Goal: Task Accomplishment & Management: Use online tool/utility

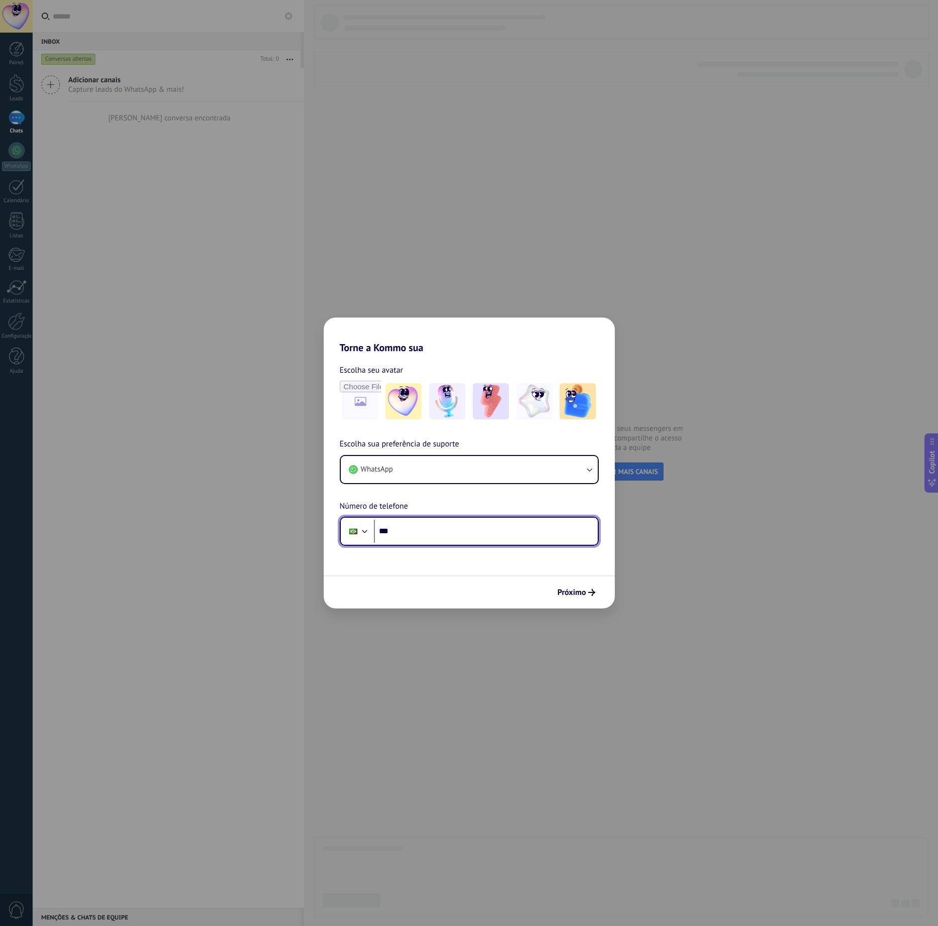
click at [429, 532] on input "***" at bounding box center [486, 531] width 224 height 23
type input "**********"
click at [579, 598] on button "Próximo" at bounding box center [576, 592] width 47 height 17
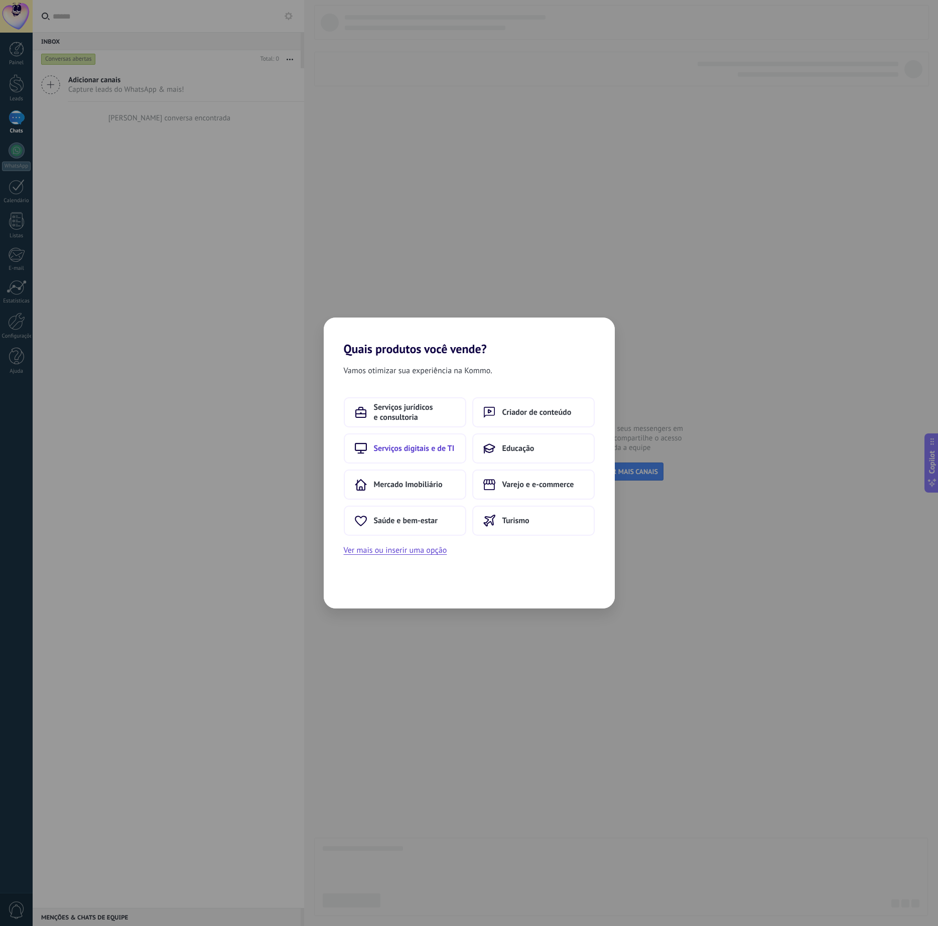
click at [391, 452] on span "Serviços digitais e de TI" at bounding box center [414, 449] width 81 height 10
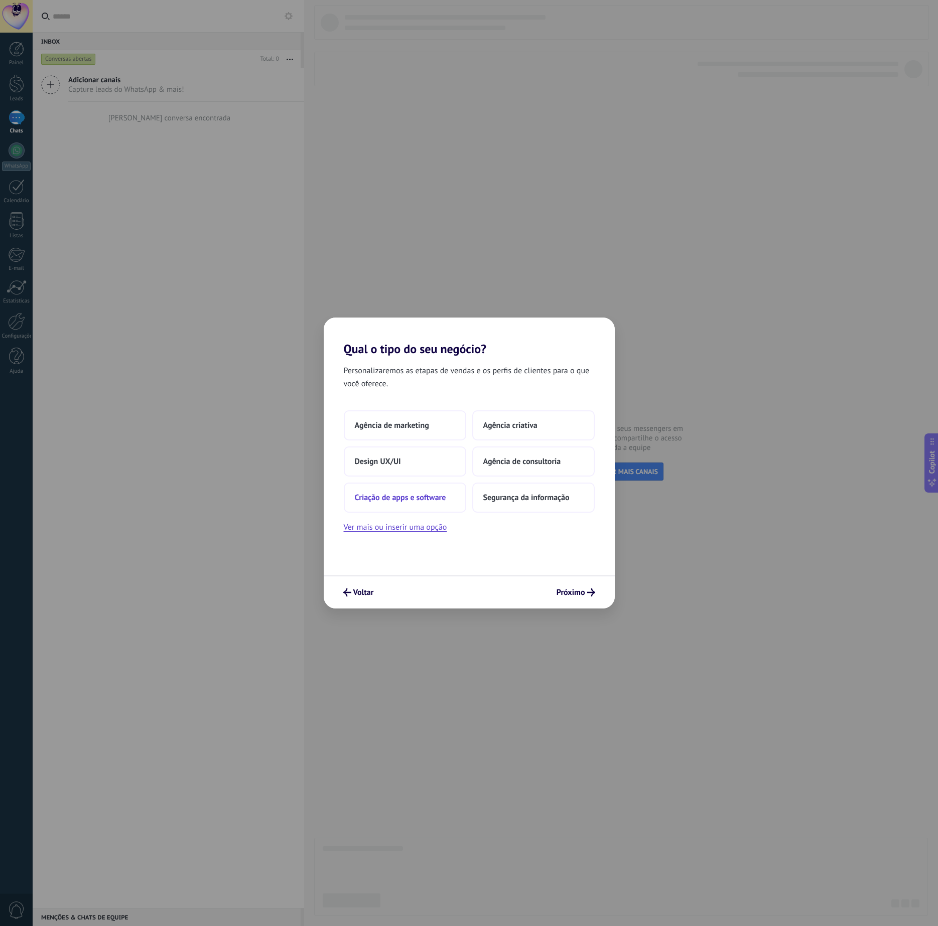
click at [449, 495] on button "Criação de apps e software" at bounding box center [405, 498] width 122 height 30
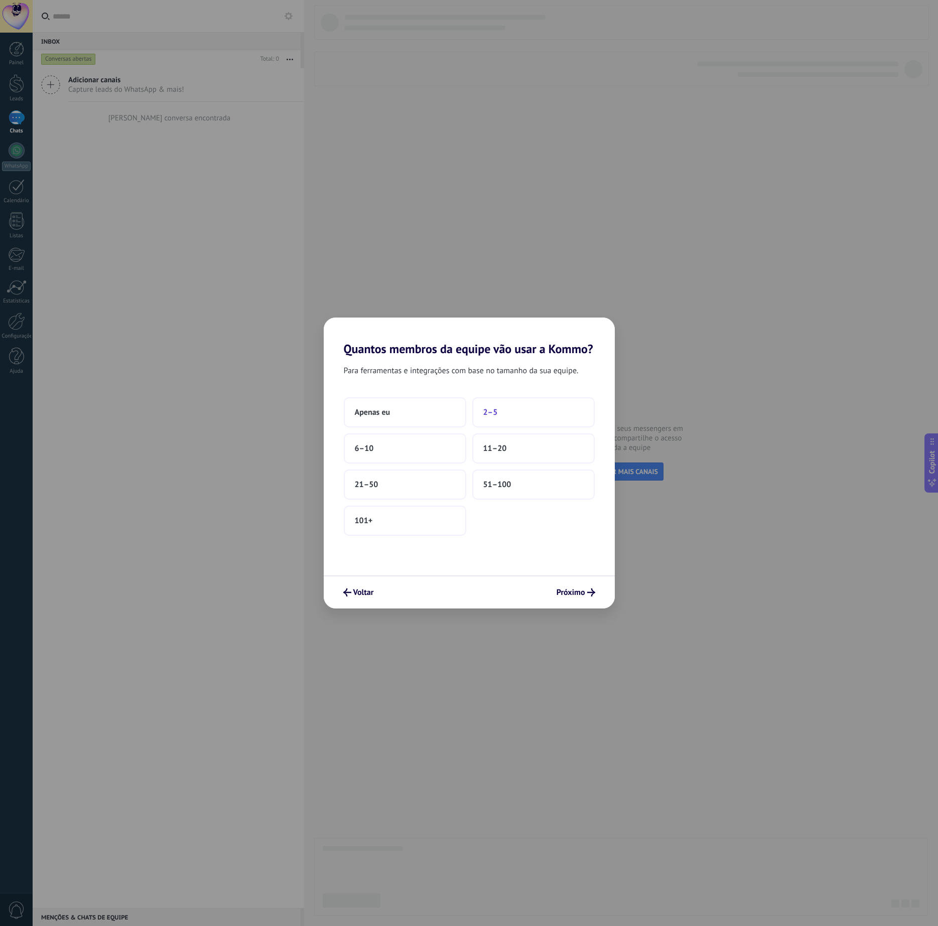
click at [568, 415] on button "2–5" at bounding box center [533, 412] width 122 height 30
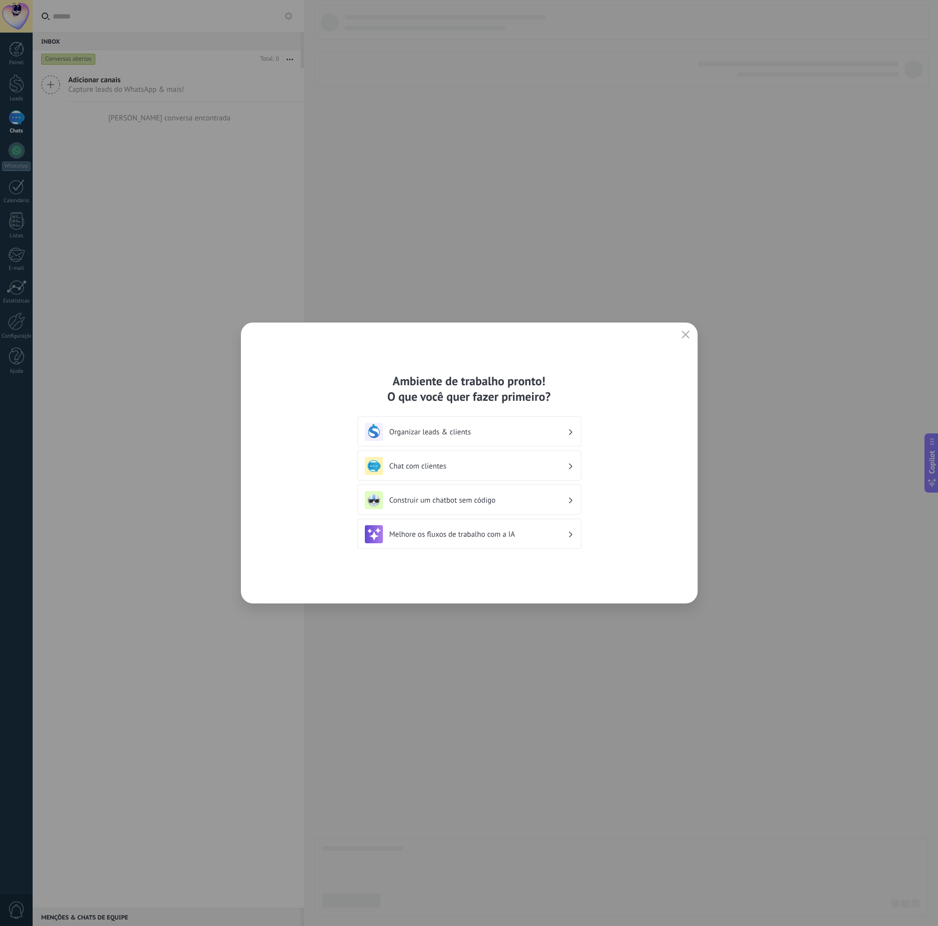
click at [549, 503] on h3 "Construir um chatbot sem código" at bounding box center [478, 501] width 178 height 10
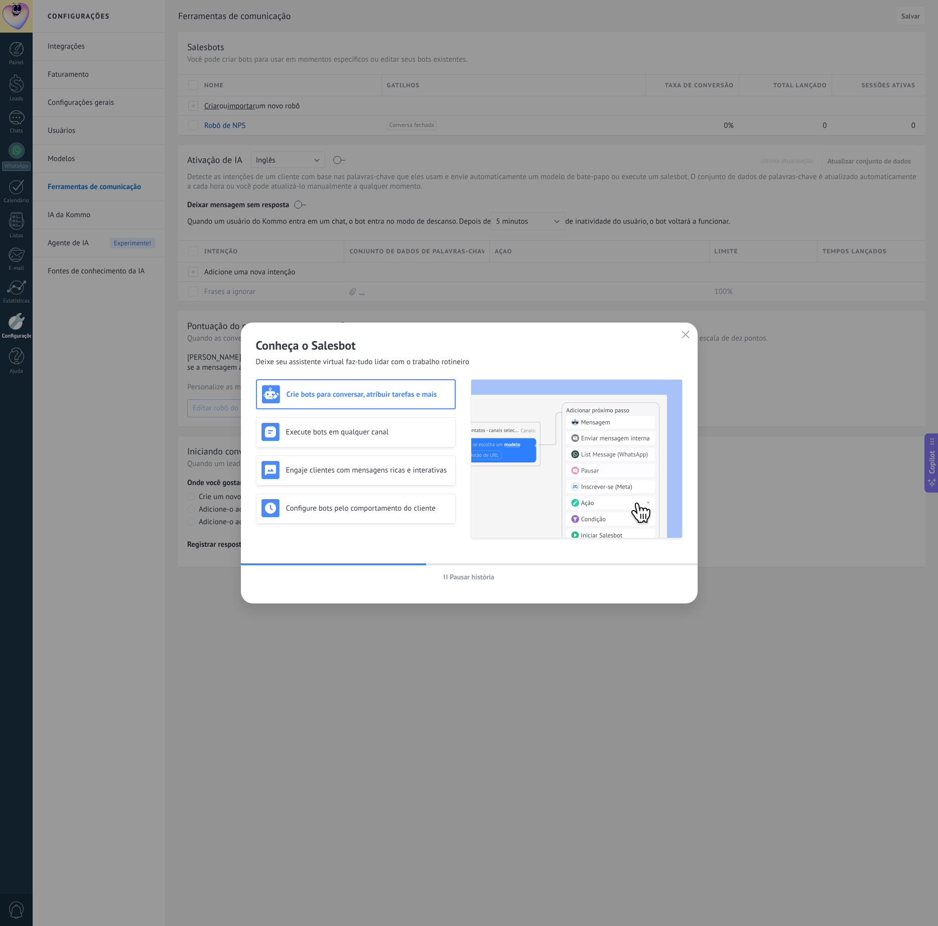
click at [412, 390] on h3 "Crie bots para conversar, atribuir tarefas e mais" at bounding box center [368, 395] width 163 height 10
click at [689, 333] on button "button" at bounding box center [685, 335] width 13 height 14
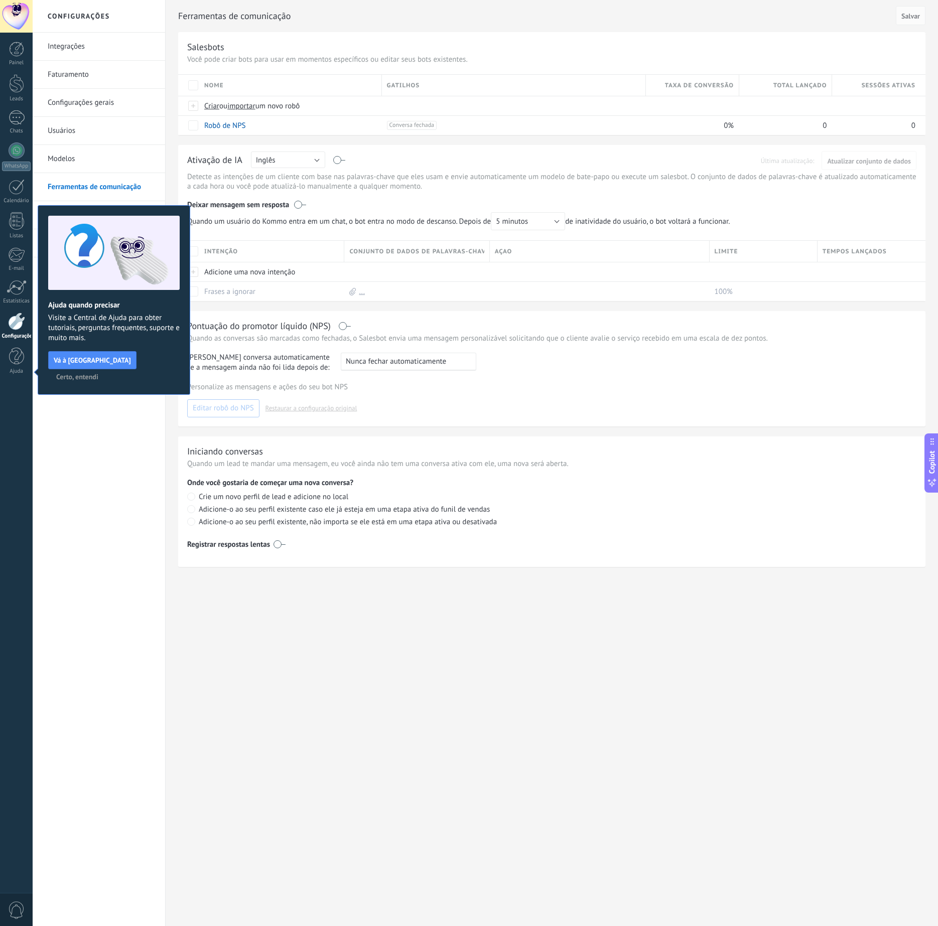
click at [98, 373] on span "Certo, entendi" at bounding box center [77, 376] width 42 height 7
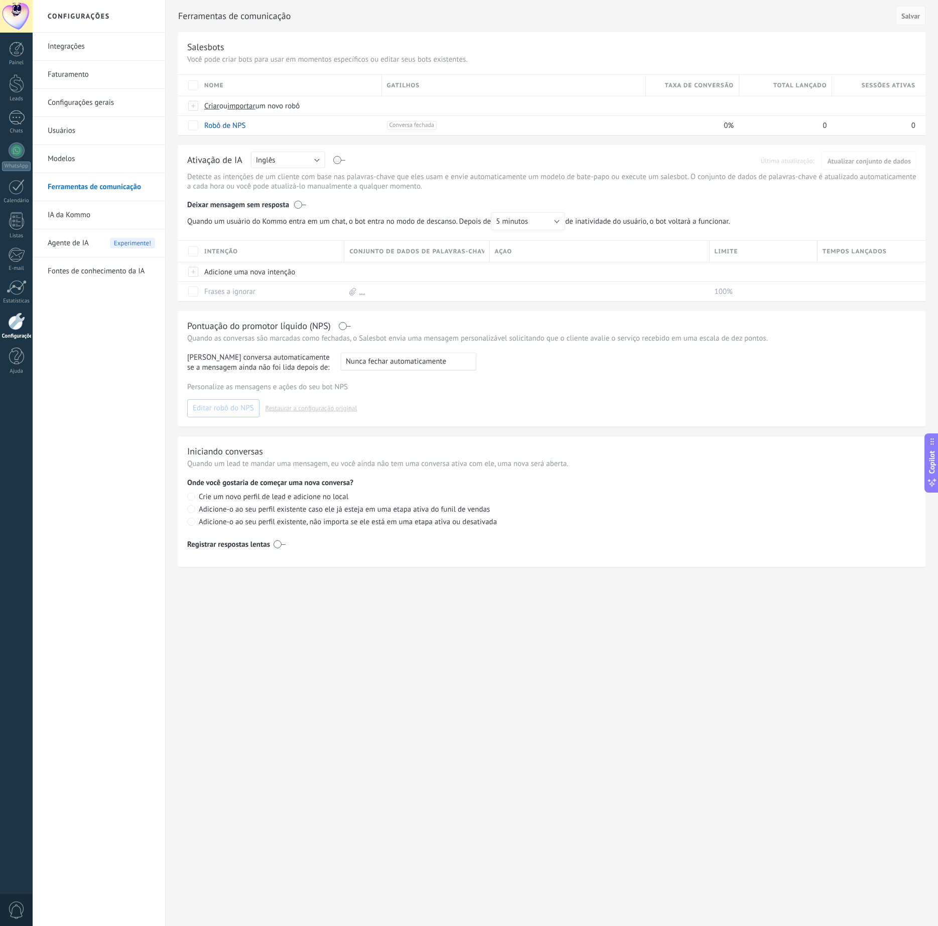
click at [92, 209] on link "IA da Kommo" at bounding box center [101, 215] width 107 height 28
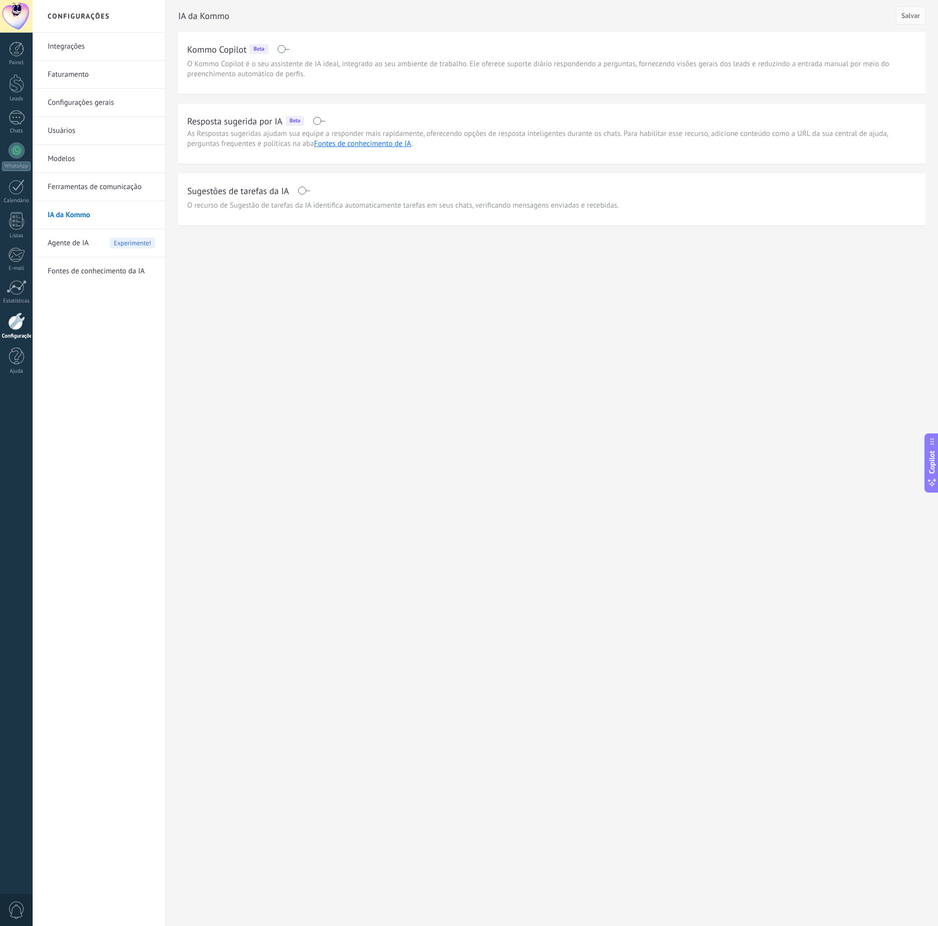
click at [94, 156] on link "Modelos" at bounding box center [101, 159] width 107 height 28
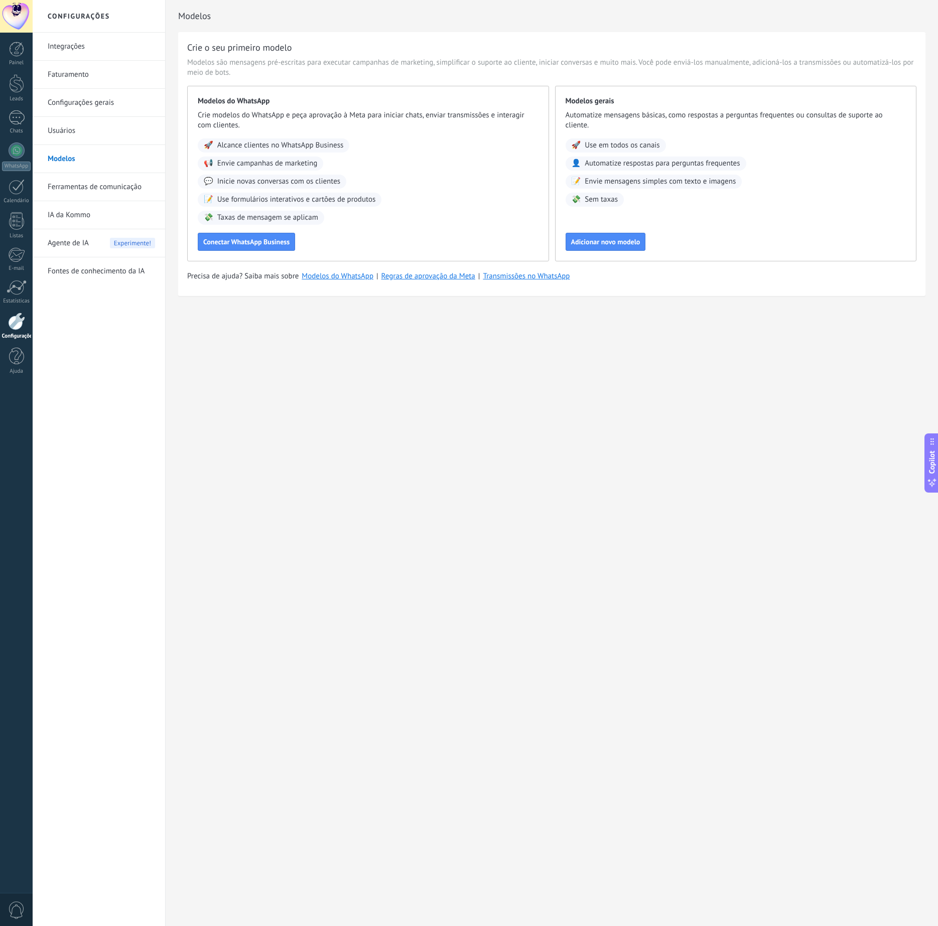
click at [93, 149] on link "Modelos" at bounding box center [101, 159] width 107 height 28
click at [94, 139] on link "Usuários" at bounding box center [101, 131] width 107 height 28
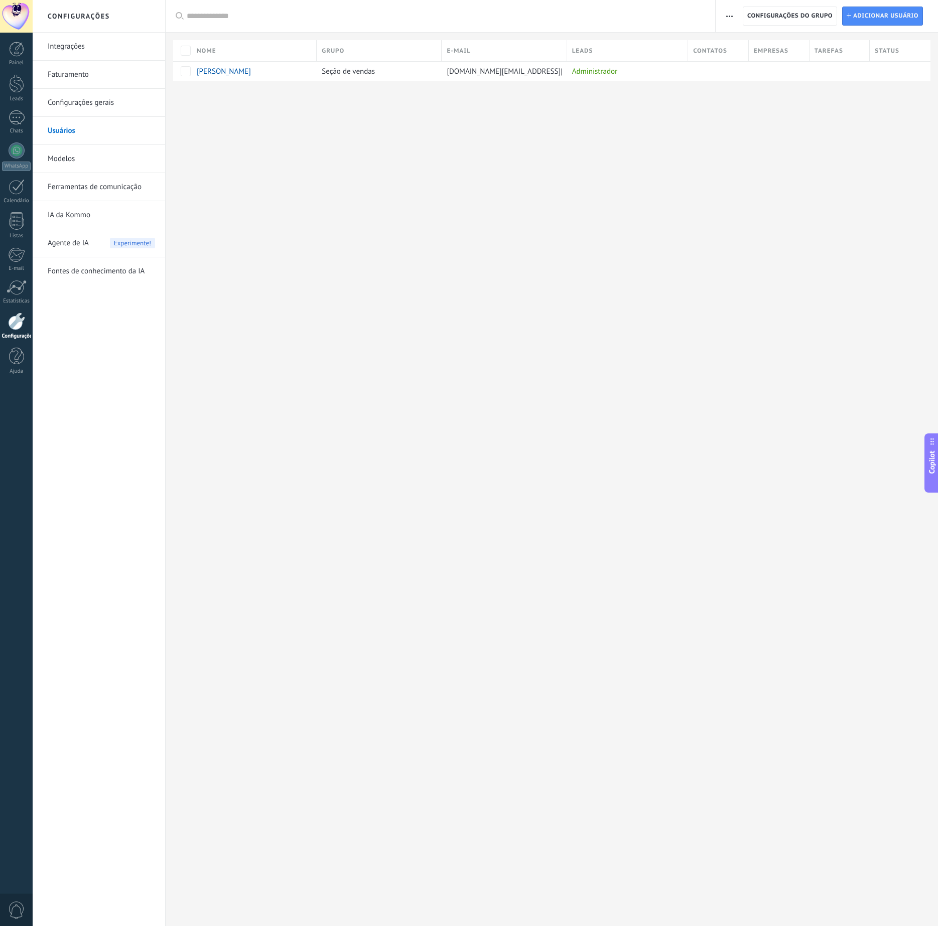
click at [85, 160] on link "Modelos" at bounding box center [101, 159] width 107 height 28
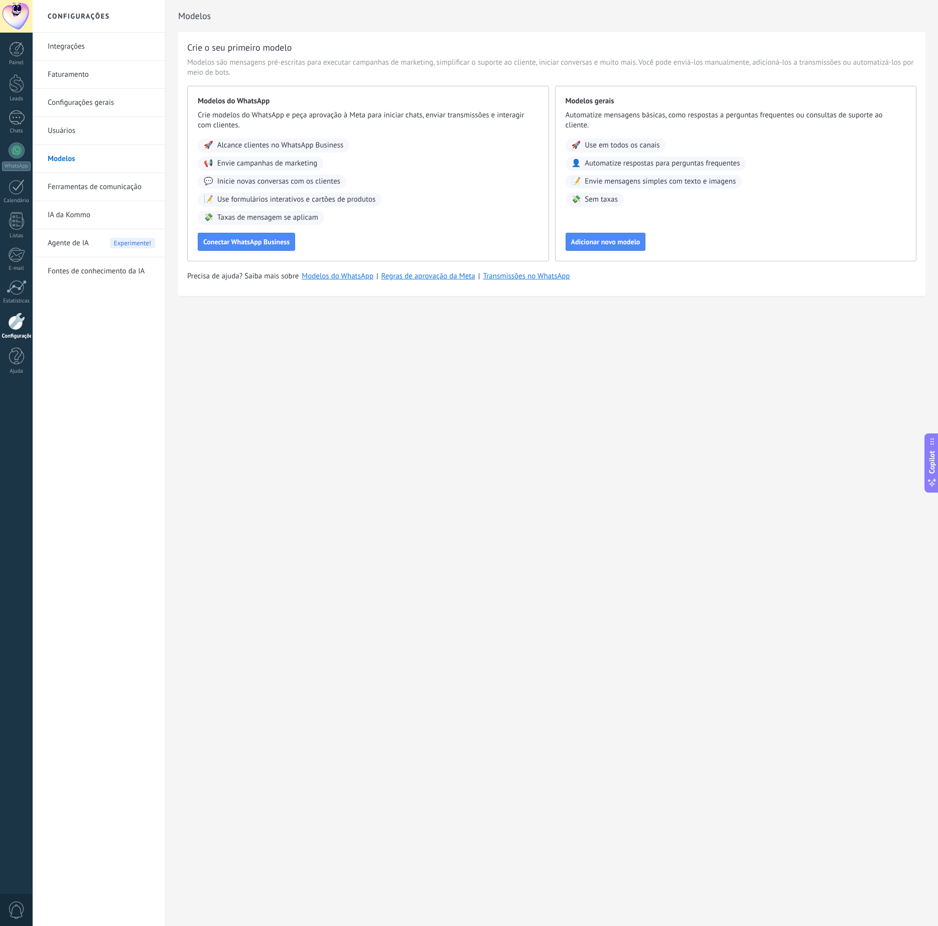
click at [24, 325] on div at bounding box center [16, 322] width 17 height 18
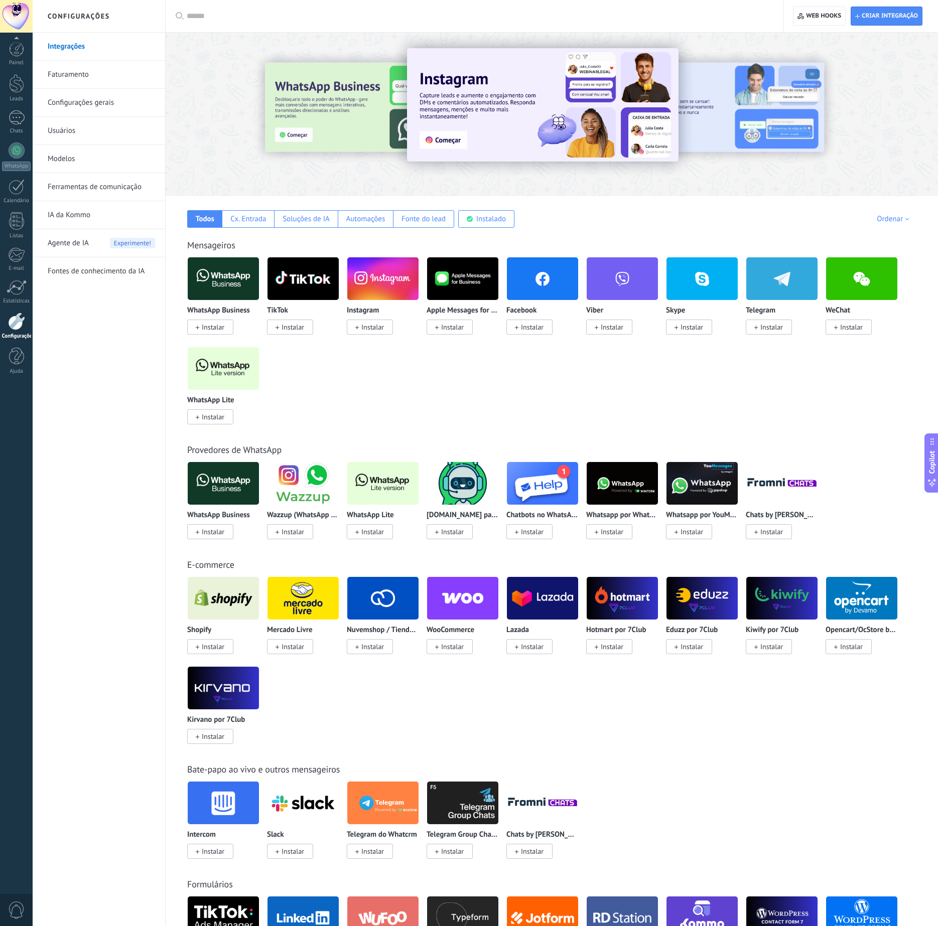
scroll to position [2, 0]
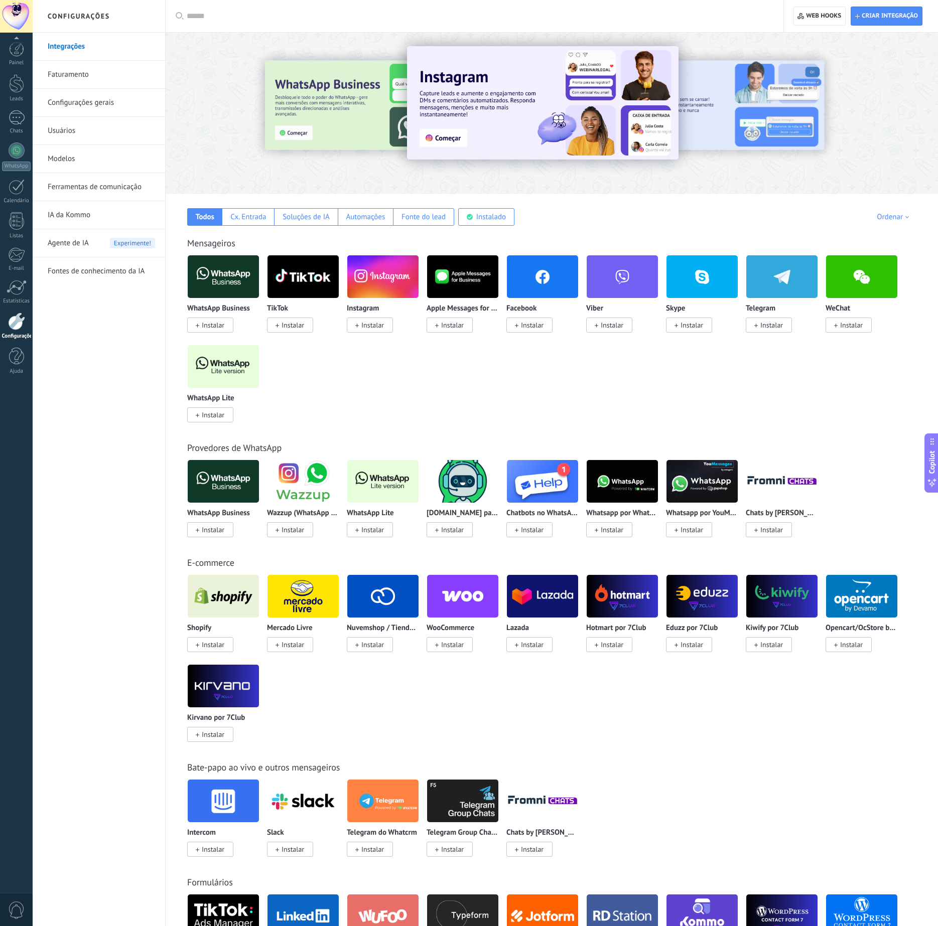
click at [216, 330] on span "Instalar" at bounding box center [213, 325] width 23 height 9
click at [221, 325] on span "Instalar" at bounding box center [213, 325] width 23 height 9
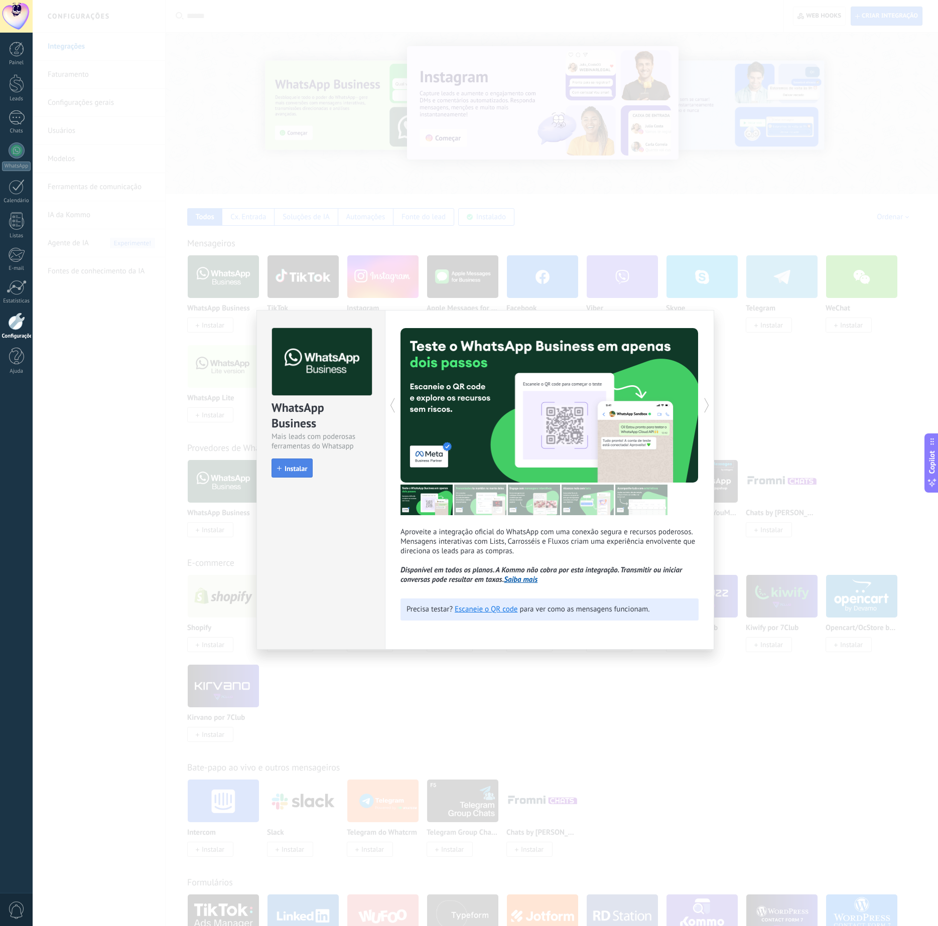
click at [308, 467] on button "Instalar" at bounding box center [291, 468] width 41 height 19
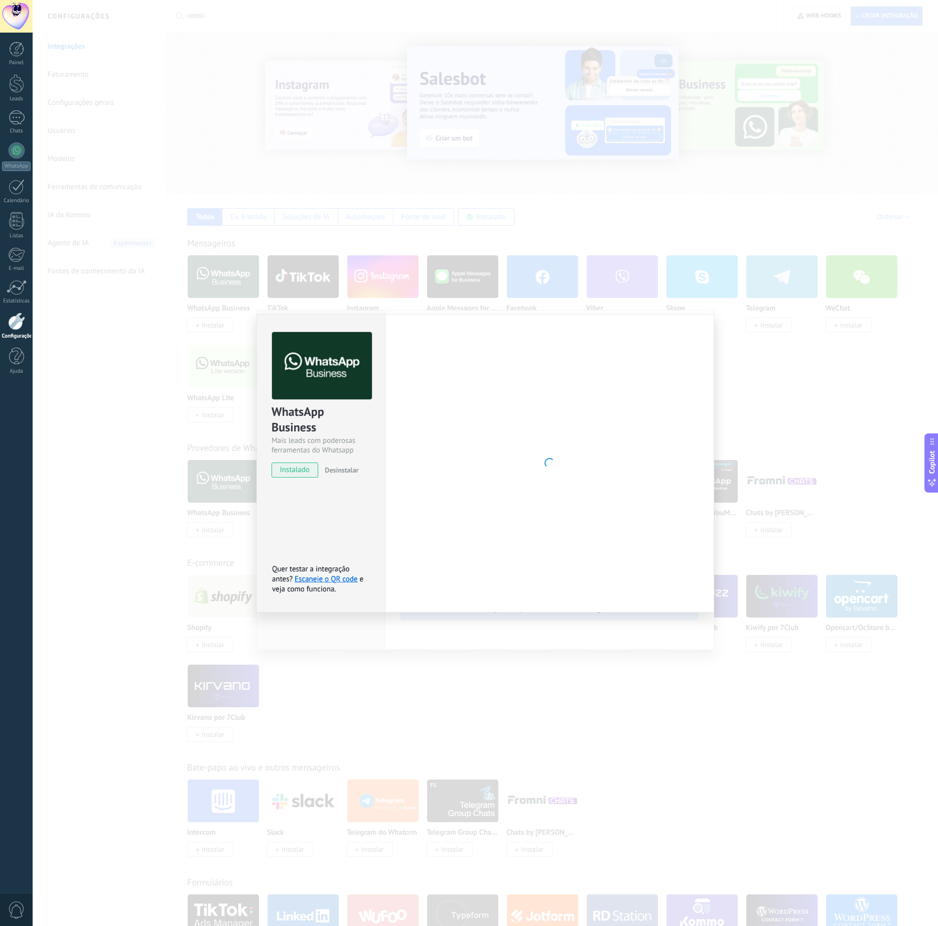
click at [169, 394] on div "WhatsApp Business Mais leads com poderosas ferramentas do Whatsapp instalado De…" at bounding box center [485, 463] width 905 height 926
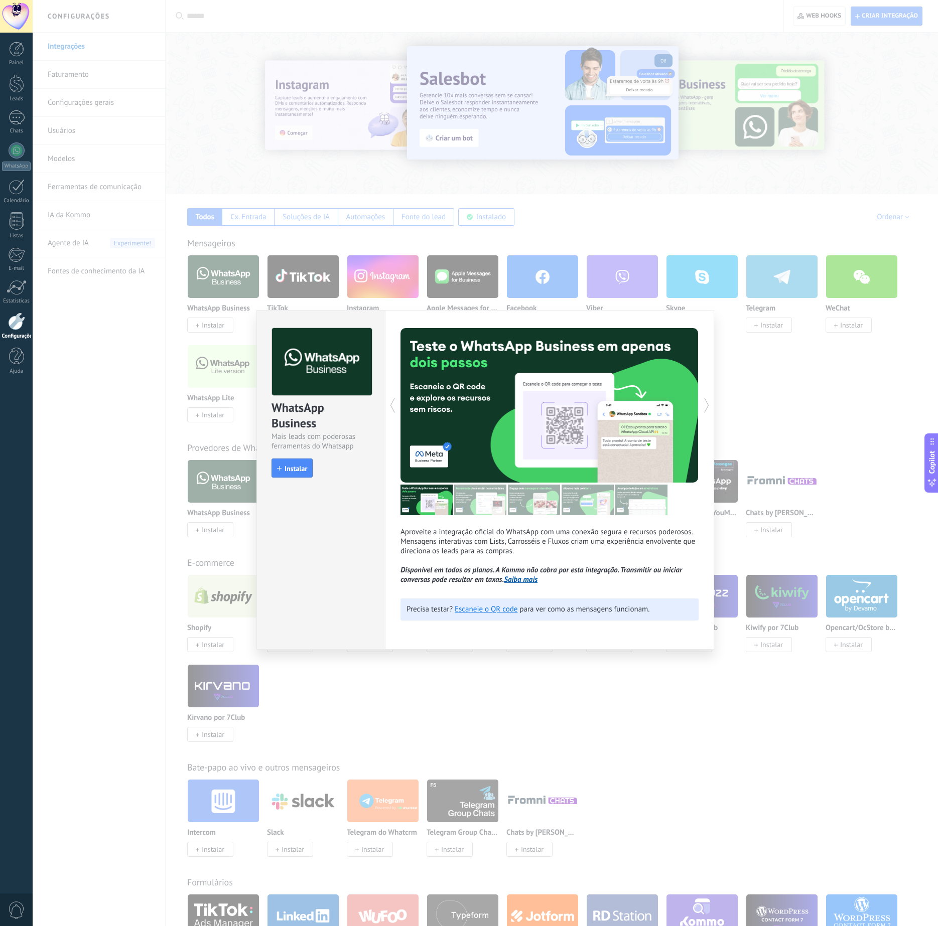
click at [91, 124] on div "WhatsApp Business Mais leads com poderosas ferramentas do Whatsapp install Inst…" at bounding box center [485, 463] width 905 height 926
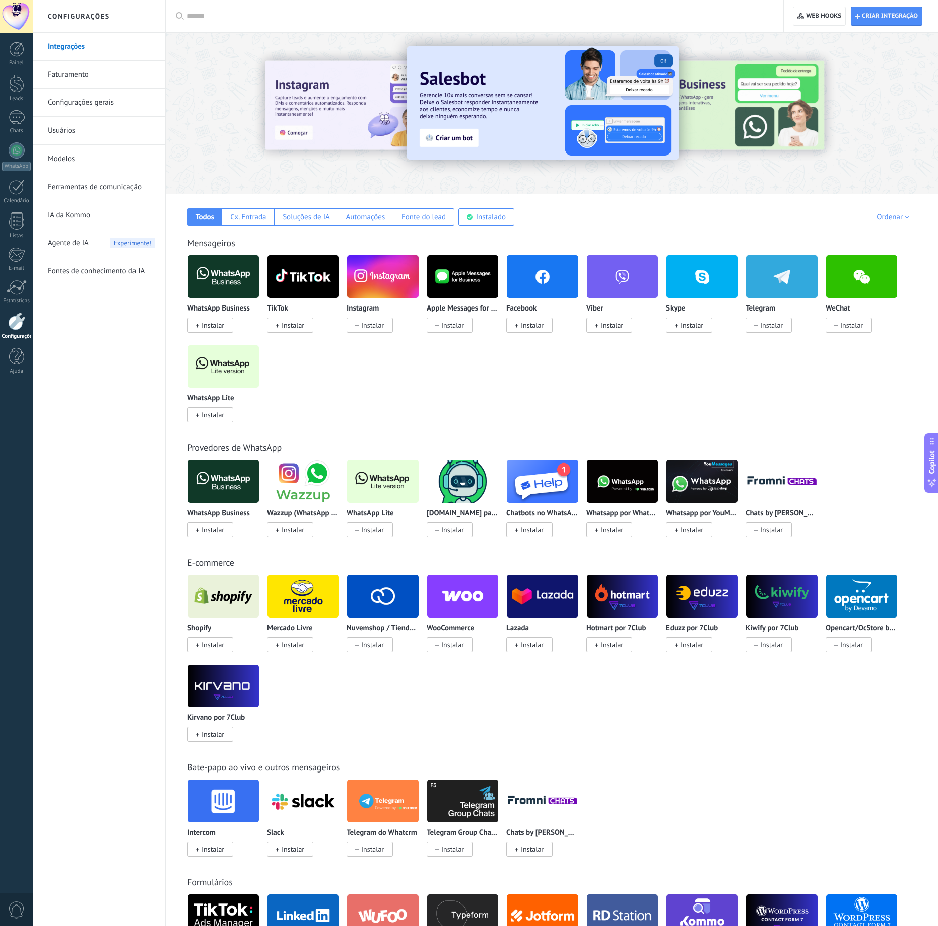
click at [102, 190] on link "Ferramentas de comunicação" at bounding box center [101, 187] width 107 height 28
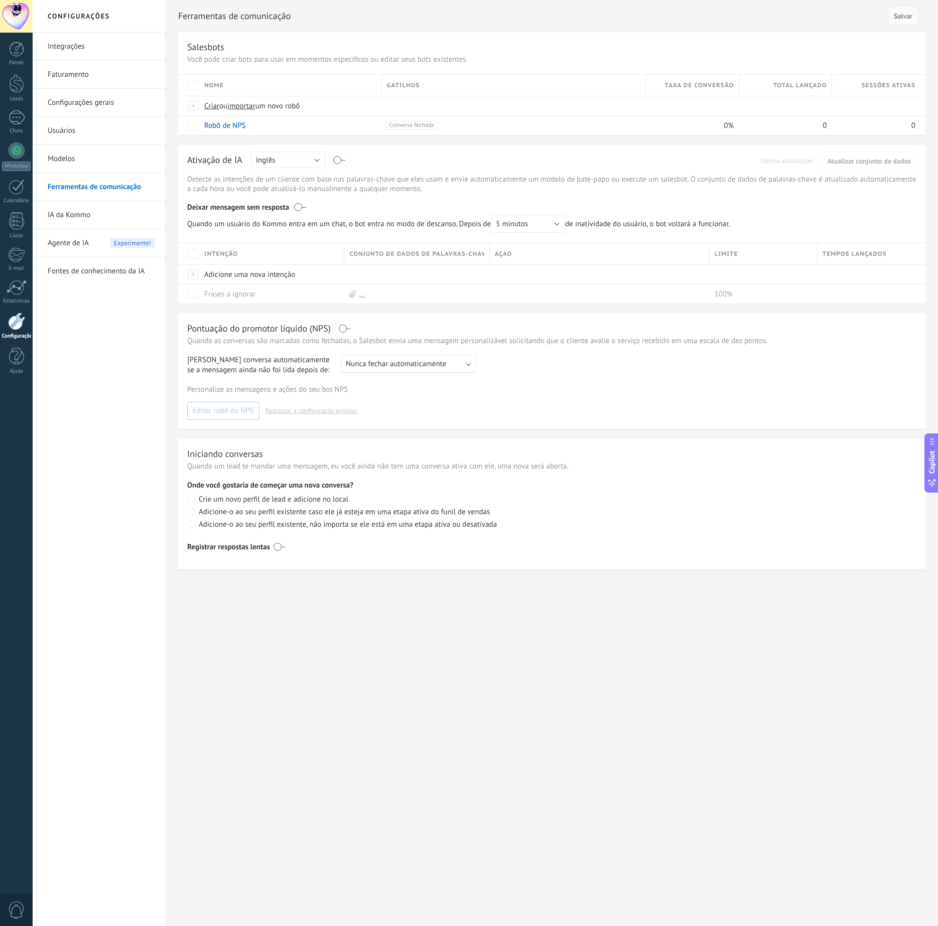
click at [71, 166] on link "Modelos" at bounding box center [101, 159] width 107 height 28
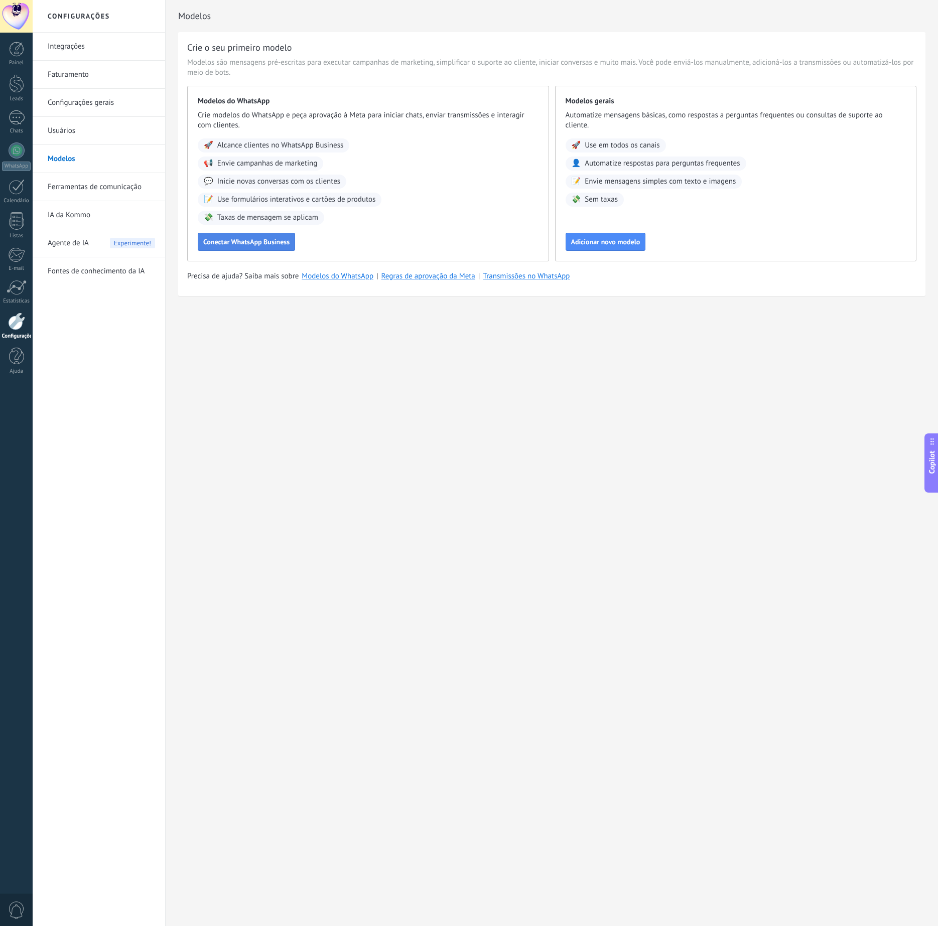
click at [264, 243] on span "Conectar WhatsApp Business" at bounding box center [246, 241] width 86 height 7
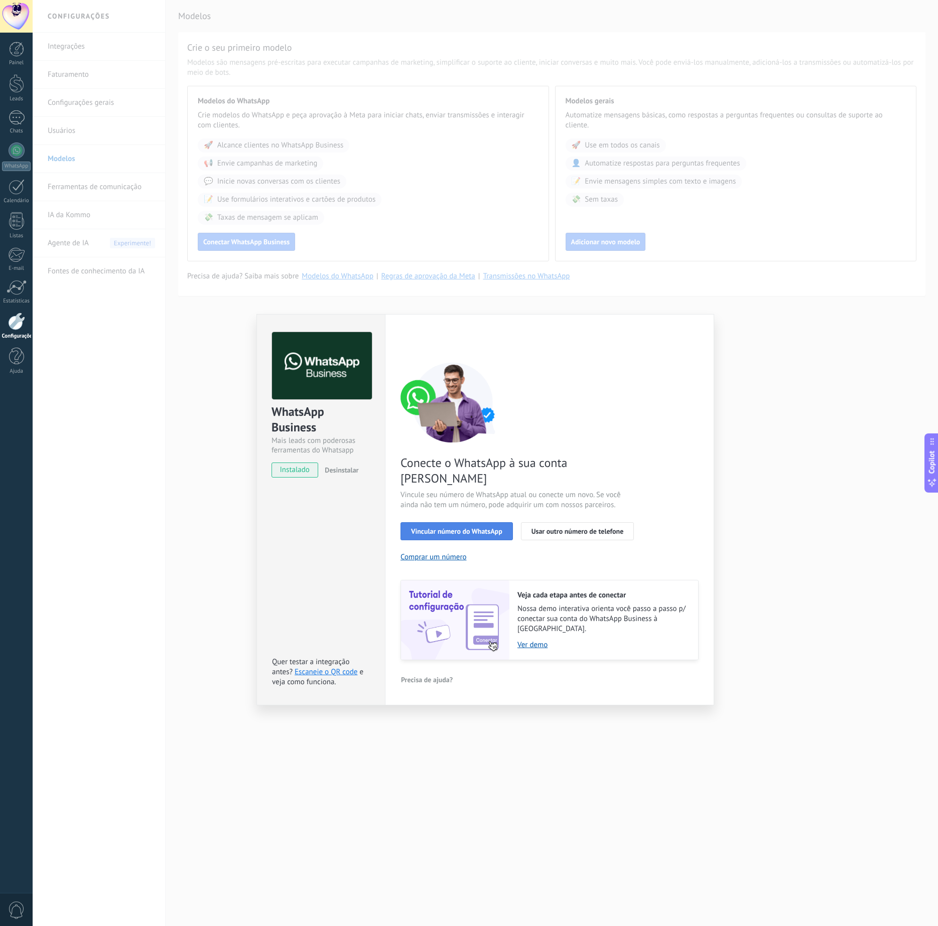
click at [480, 528] on span "Vincular número do WhatsApp" at bounding box center [456, 531] width 91 height 7
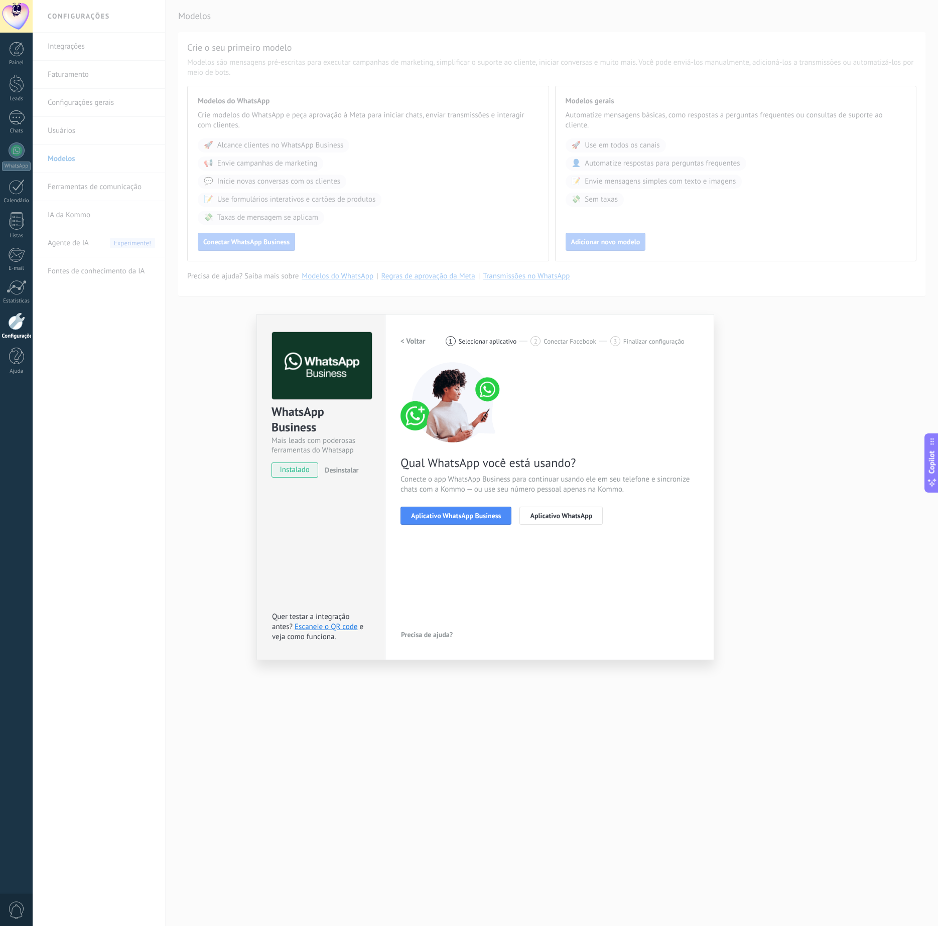
click at [480, 519] on span "Aplicativo WhatsApp Business" at bounding box center [456, 515] width 90 height 7
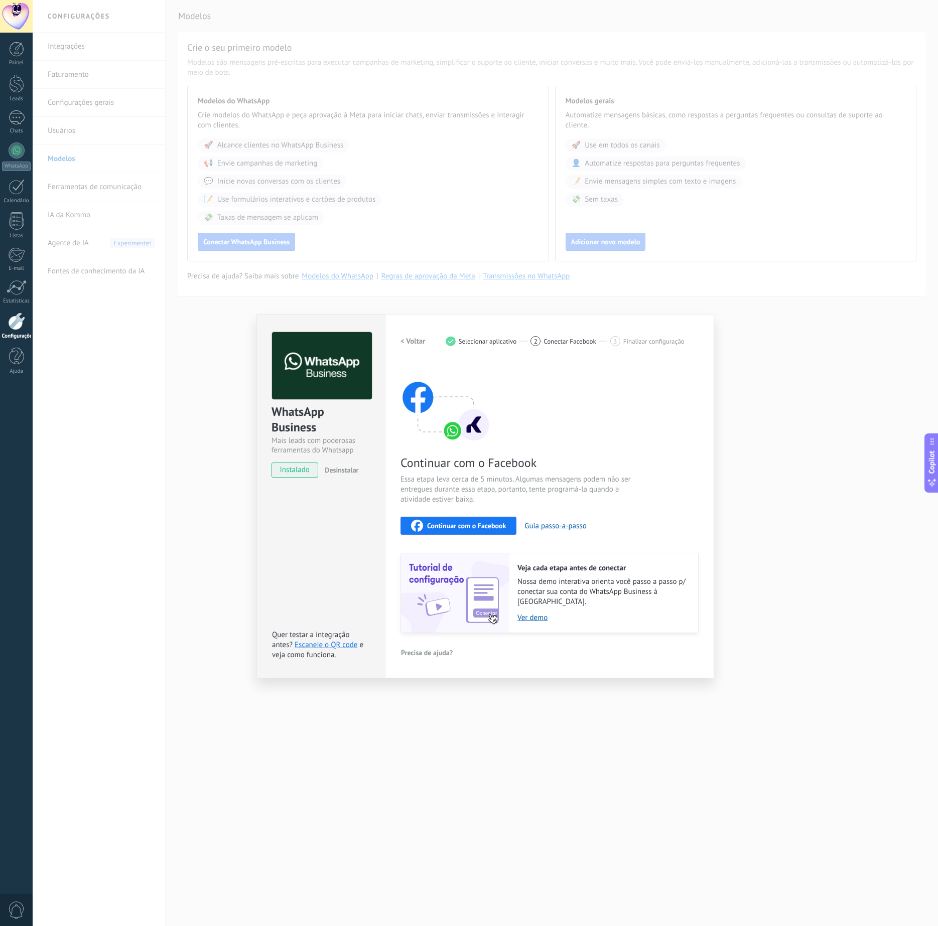
click at [468, 530] on div "Continuar com o Facebook" at bounding box center [458, 526] width 95 height 12
